Goal: Use online tool/utility: Utilize a website feature to perform a specific function

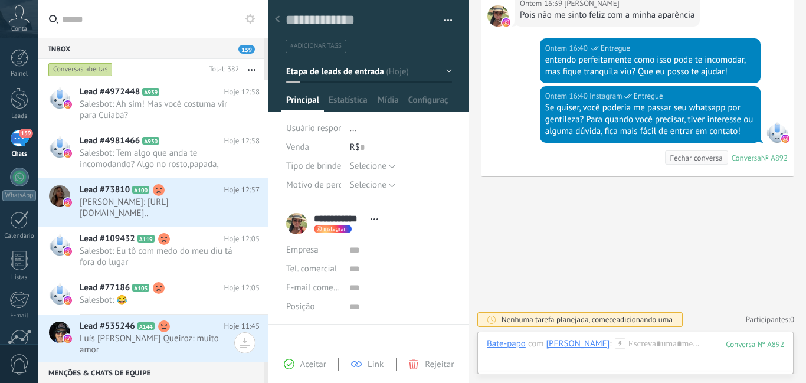
click at [615, 347] on icon at bounding box center [620, 343] width 11 height 11
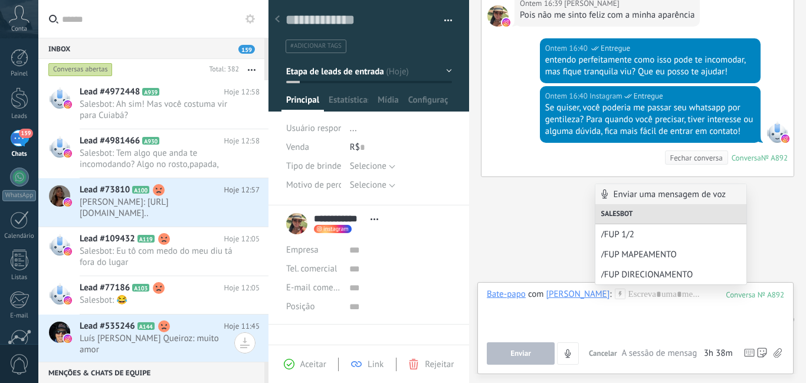
click at [609, 273] on span "/FUP DIRECIONAMENTO" at bounding box center [670, 274] width 139 height 11
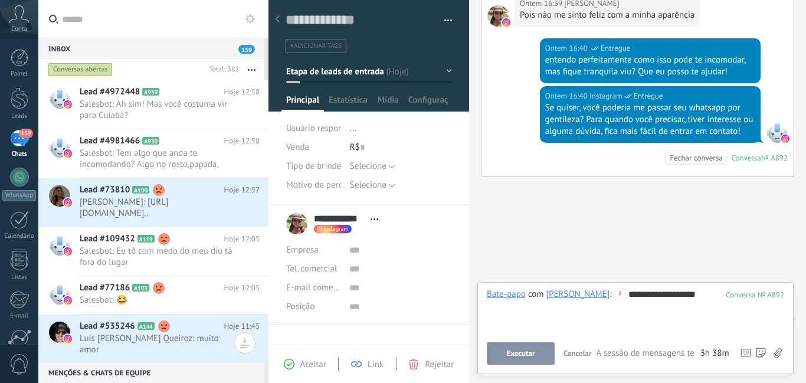
click at [534, 350] on span "Executar" at bounding box center [520, 353] width 28 height 8
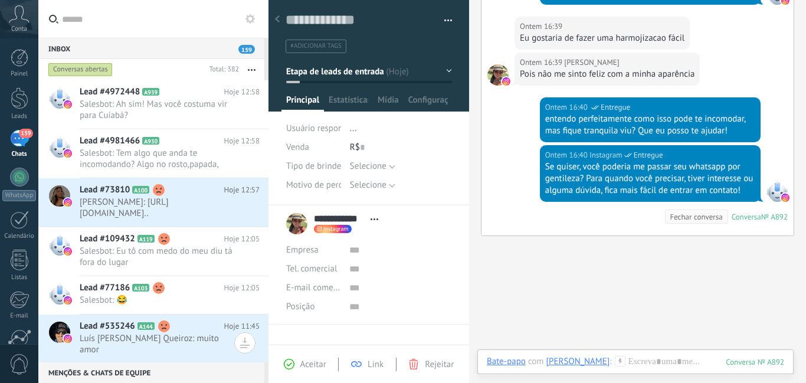
scroll to position [659, 0]
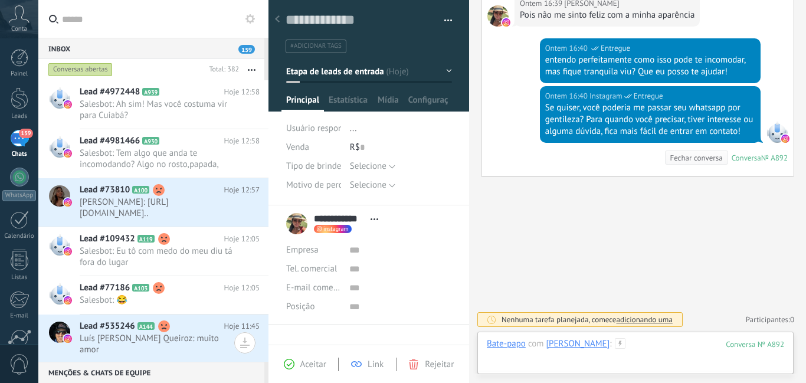
click at [618, 345] on div at bounding box center [635, 355] width 297 height 35
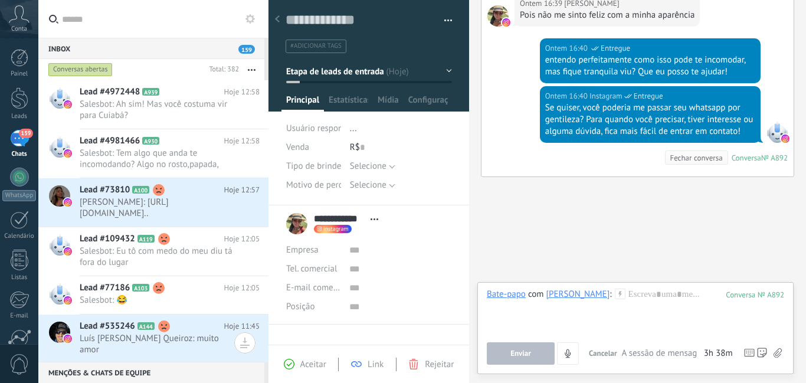
click at [615, 296] on icon at bounding box center [620, 294] width 11 height 11
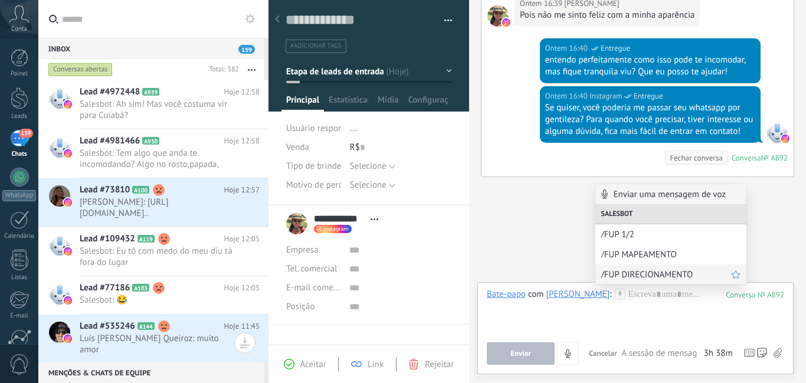
click at [619, 270] on span "/FUP DIRECIONAMENTO" at bounding box center [666, 274] width 130 height 11
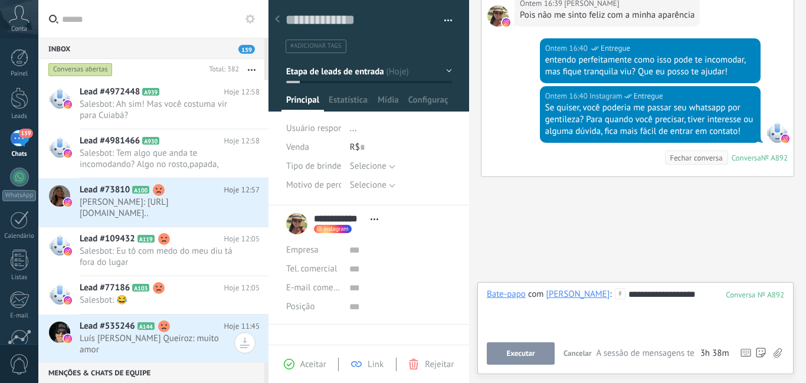
click at [523, 353] on span "Executar" at bounding box center [520, 353] width 28 height 8
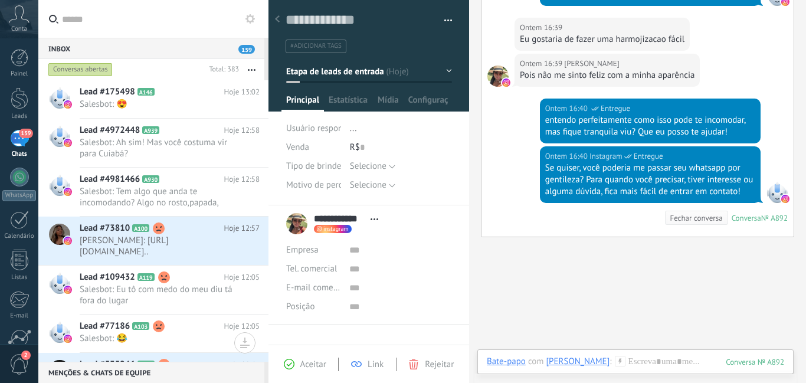
click at [615, 357] on icon at bounding box center [620, 361] width 11 height 11
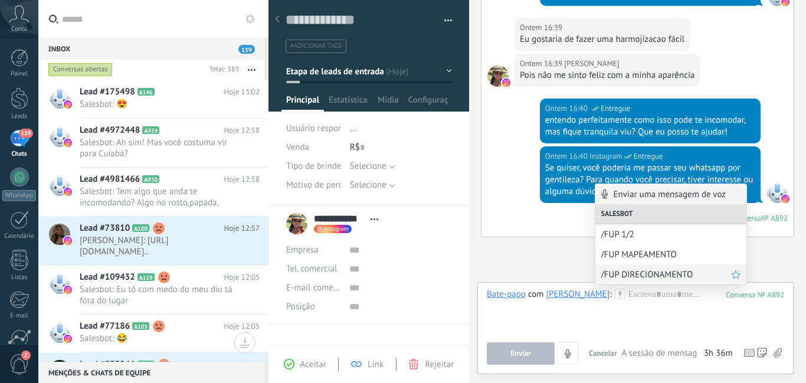
click at [621, 278] on span "/FUP DIRECIONAMENTO" at bounding box center [666, 274] width 130 height 11
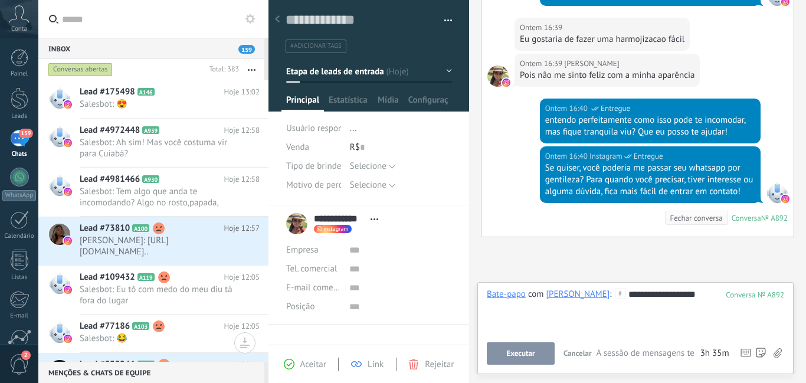
click at [538, 354] on button "Executar" at bounding box center [521, 353] width 68 height 22
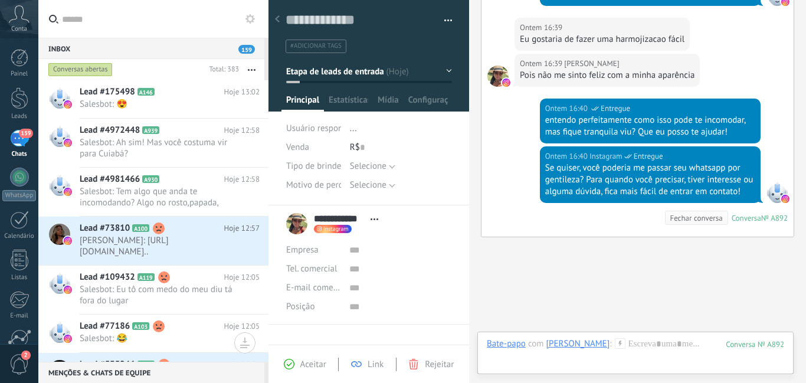
scroll to position [659, 0]
